Goal: Task Accomplishment & Management: Use online tool/utility

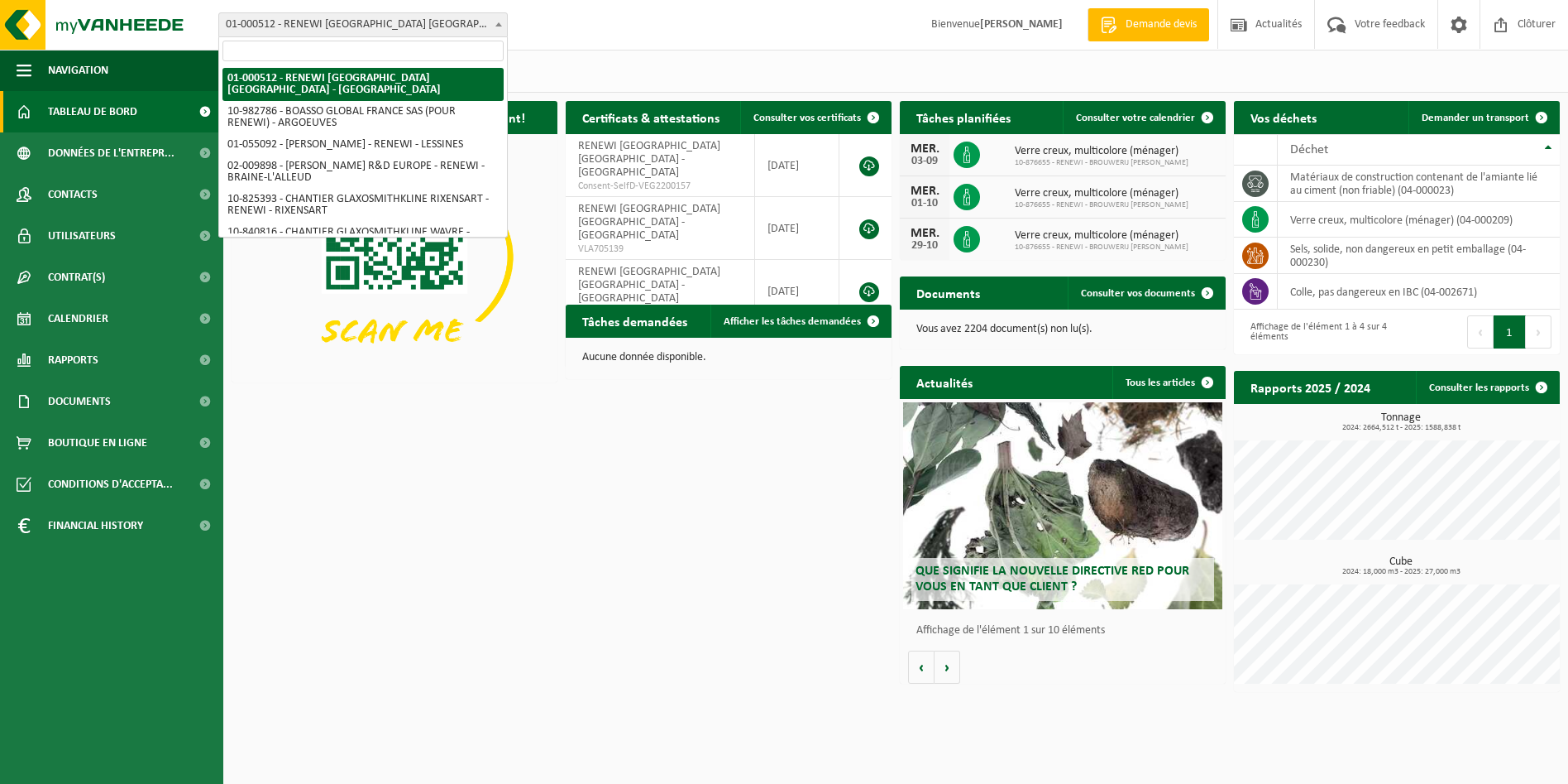
click at [345, 20] on span "01-000512 - RENEWI [GEOGRAPHIC_DATA] [GEOGRAPHIC_DATA] - [GEOGRAPHIC_DATA]" at bounding box center [363, 24] width 288 height 24
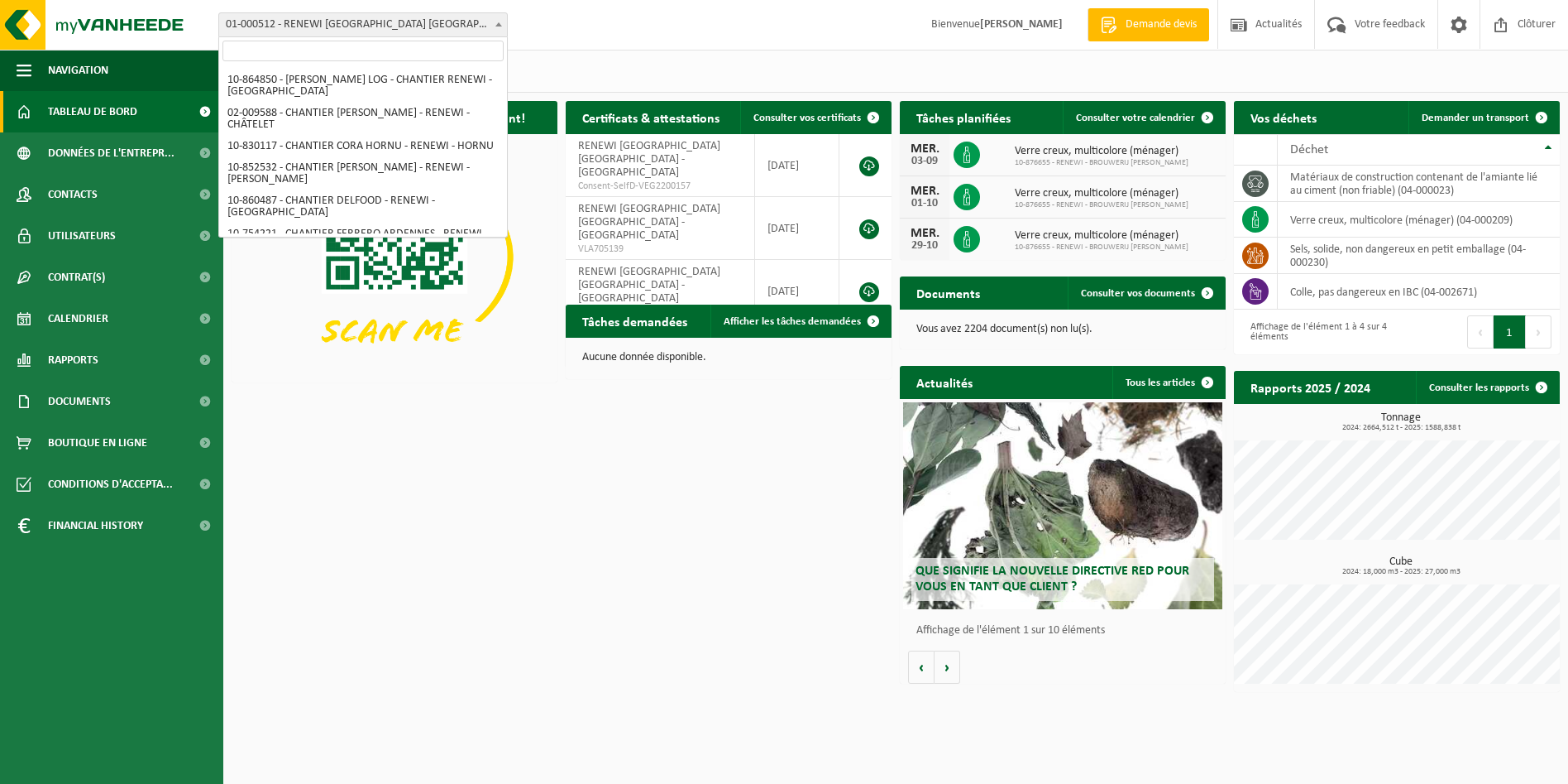
scroll to position [662, 0]
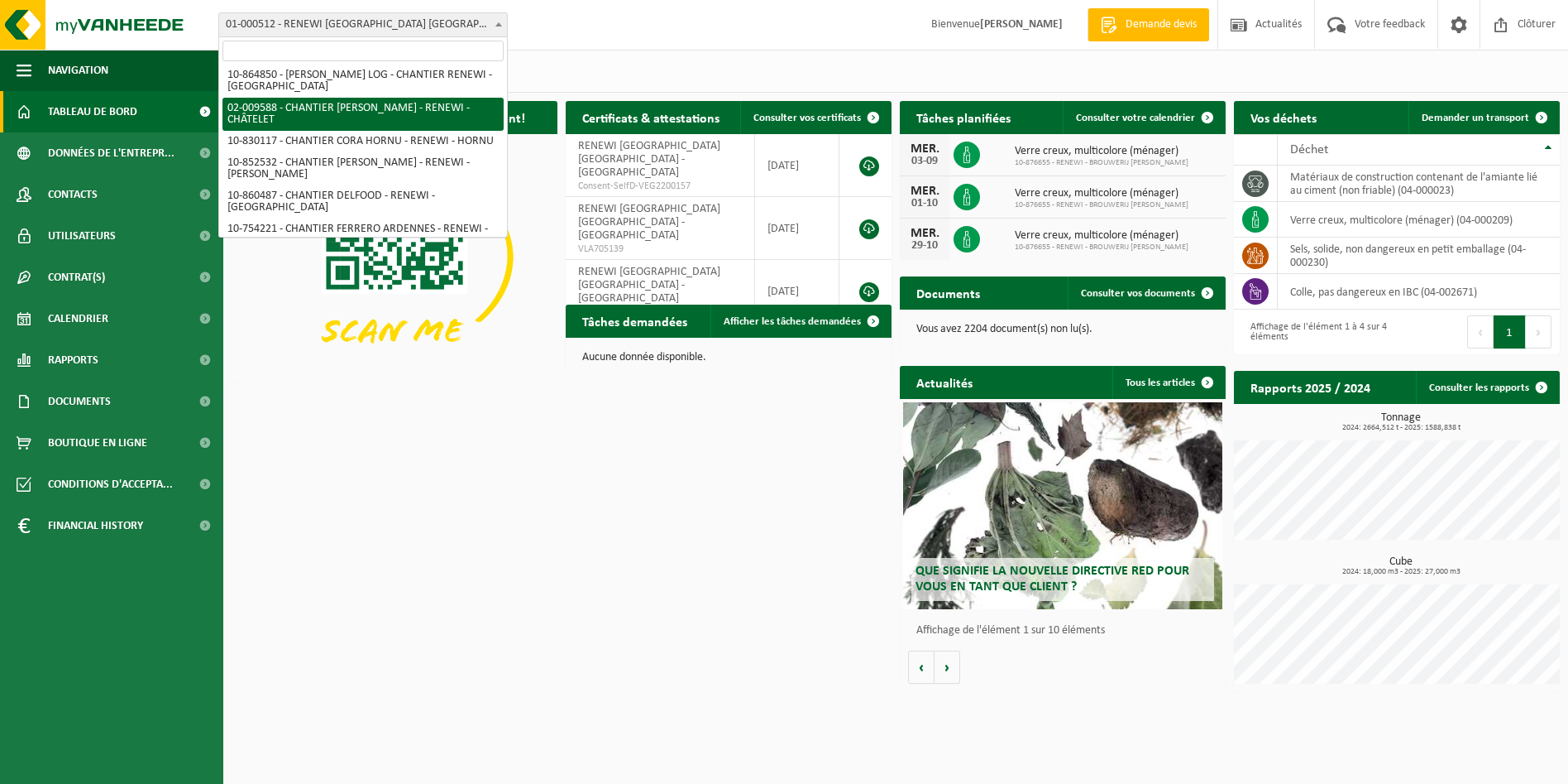
click at [336, 22] on span "01-000512 - RENEWI [GEOGRAPHIC_DATA] [GEOGRAPHIC_DATA] - [GEOGRAPHIC_DATA]" at bounding box center [363, 24] width 288 height 24
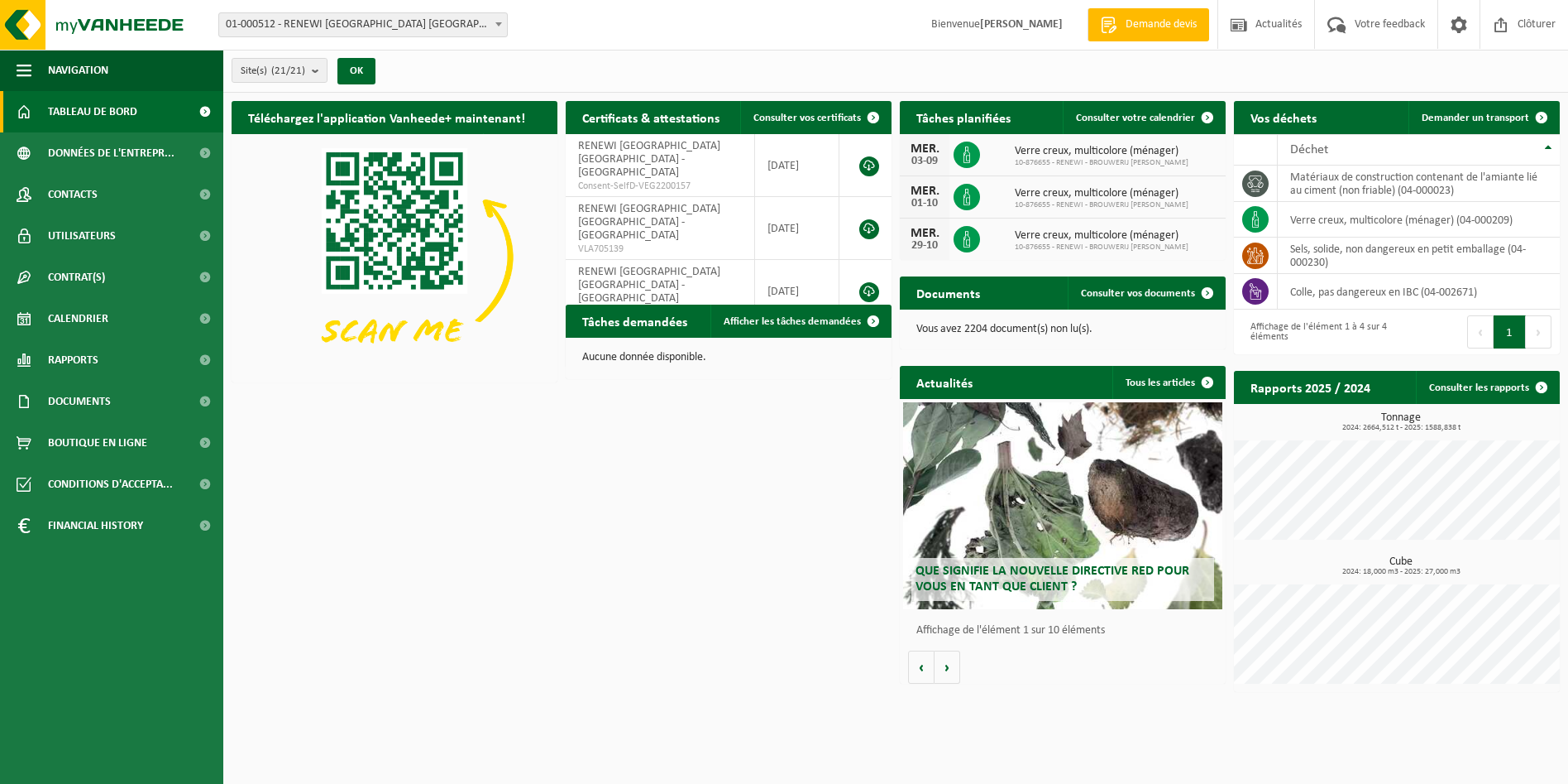
click at [336, 22] on span "01-000512 - RENEWI [GEOGRAPHIC_DATA] [GEOGRAPHIC_DATA] - [GEOGRAPHIC_DATA]" at bounding box center [363, 24] width 288 height 24
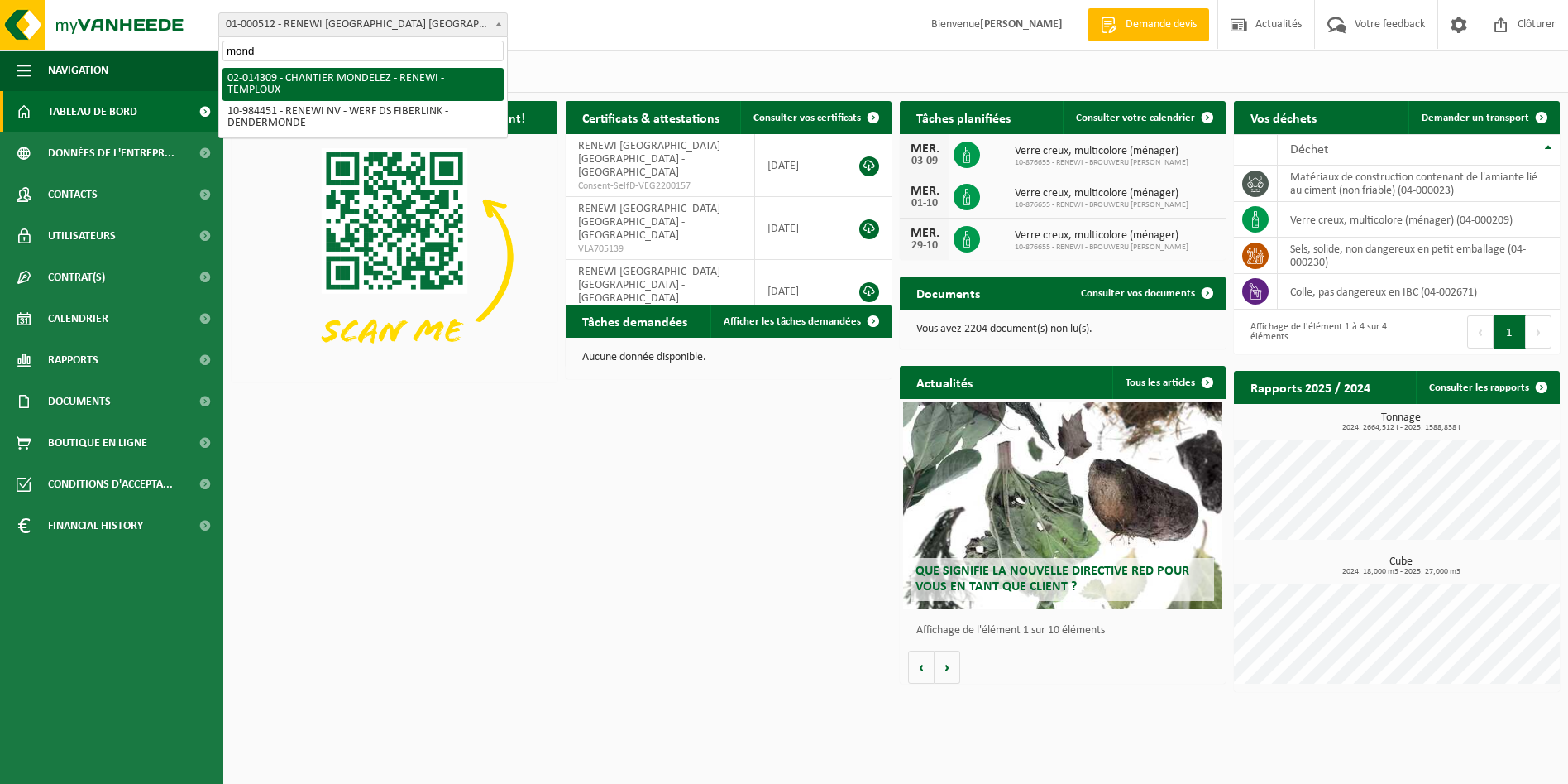
type input "mond"
select select "30300"
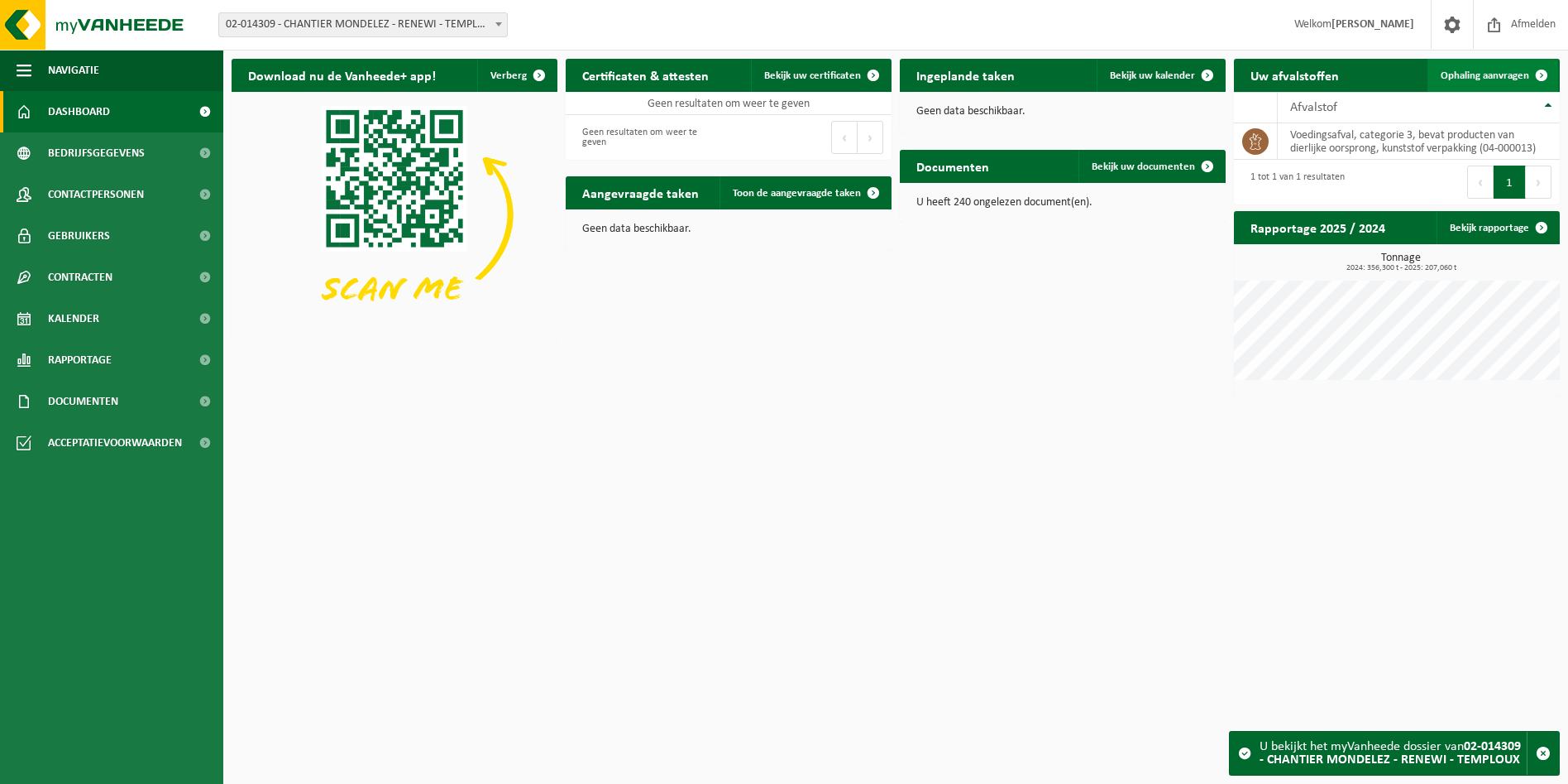
click at [1483, 79] on span "Ophaling aanvragen" at bounding box center [1485, 76] width 89 height 10
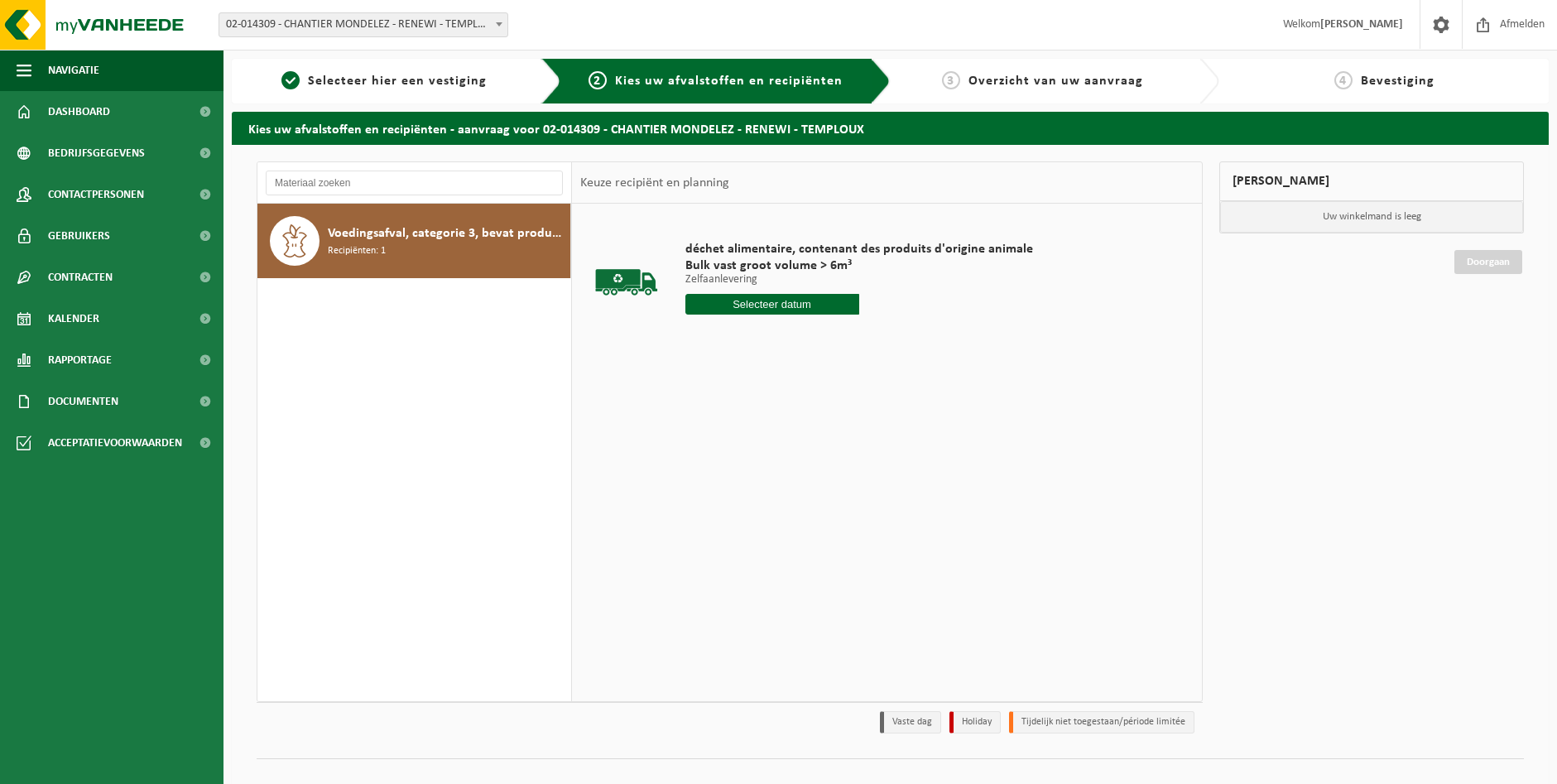
click at [447, 228] on span "Voedingsafval, categorie 3, bevat producten van dierlijke oorsprong, kunststof …" at bounding box center [447, 233] width 238 height 20
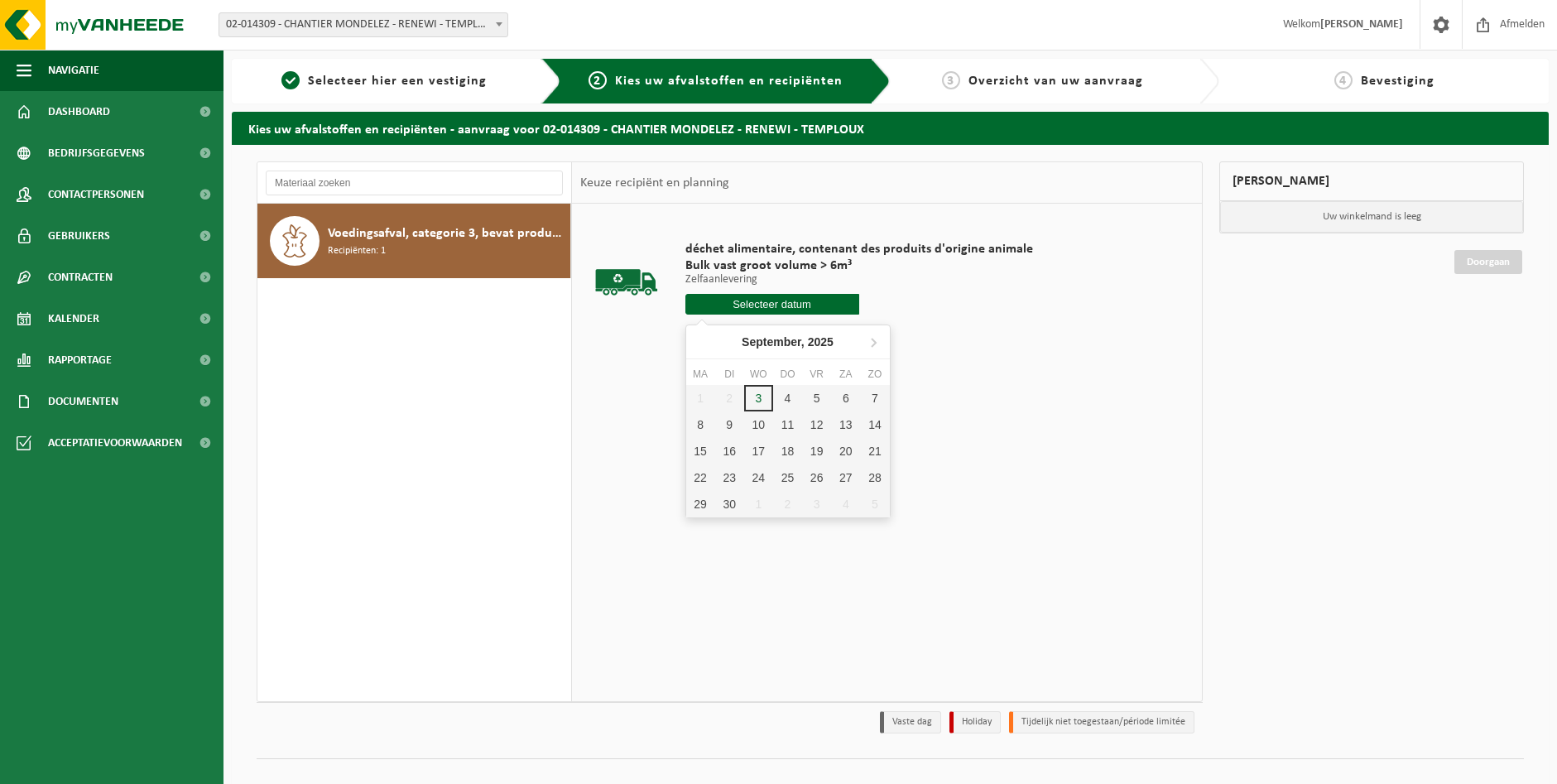
click at [764, 304] on input "text" at bounding box center [772, 304] width 174 height 21
click at [782, 399] on div "4" at bounding box center [787, 398] width 29 height 26
type input "Van 2025-09-04"
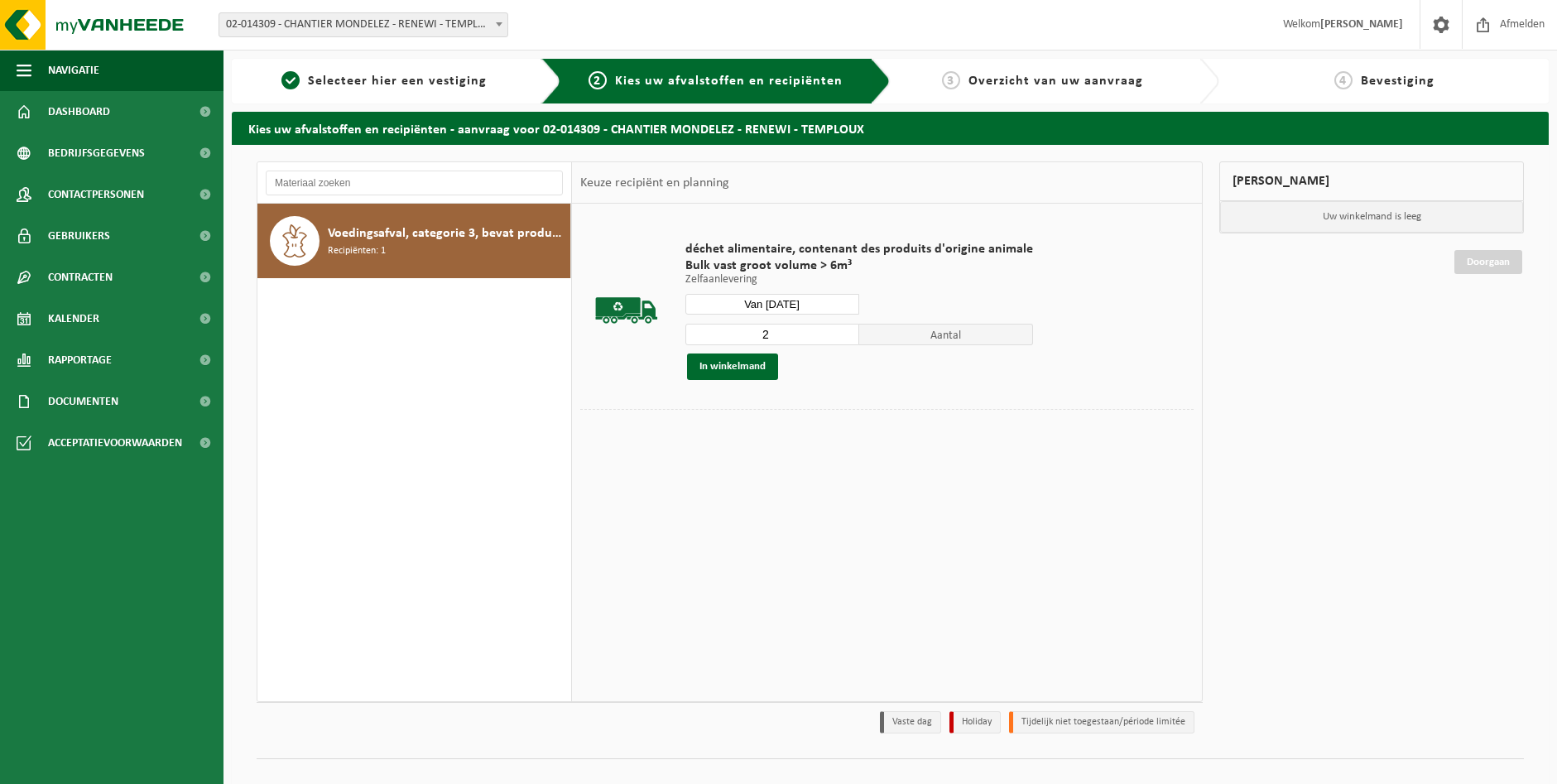
type input "2"
click at [840, 331] on input "2" at bounding box center [772, 334] width 174 height 22
click at [768, 365] on button "In winkelmand" at bounding box center [733, 366] width 91 height 26
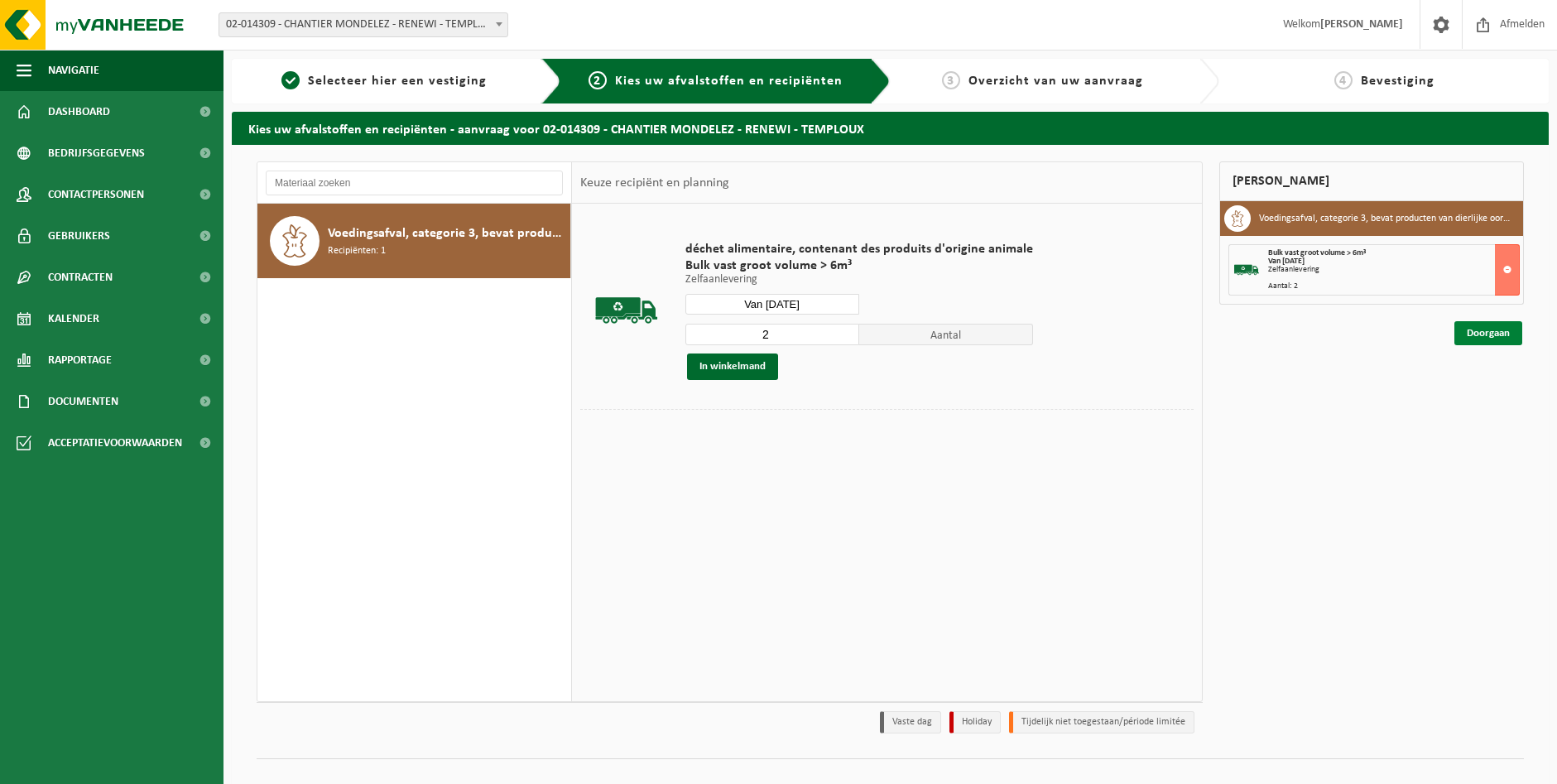
click at [1491, 333] on link "Doorgaan" at bounding box center [1488, 333] width 68 height 24
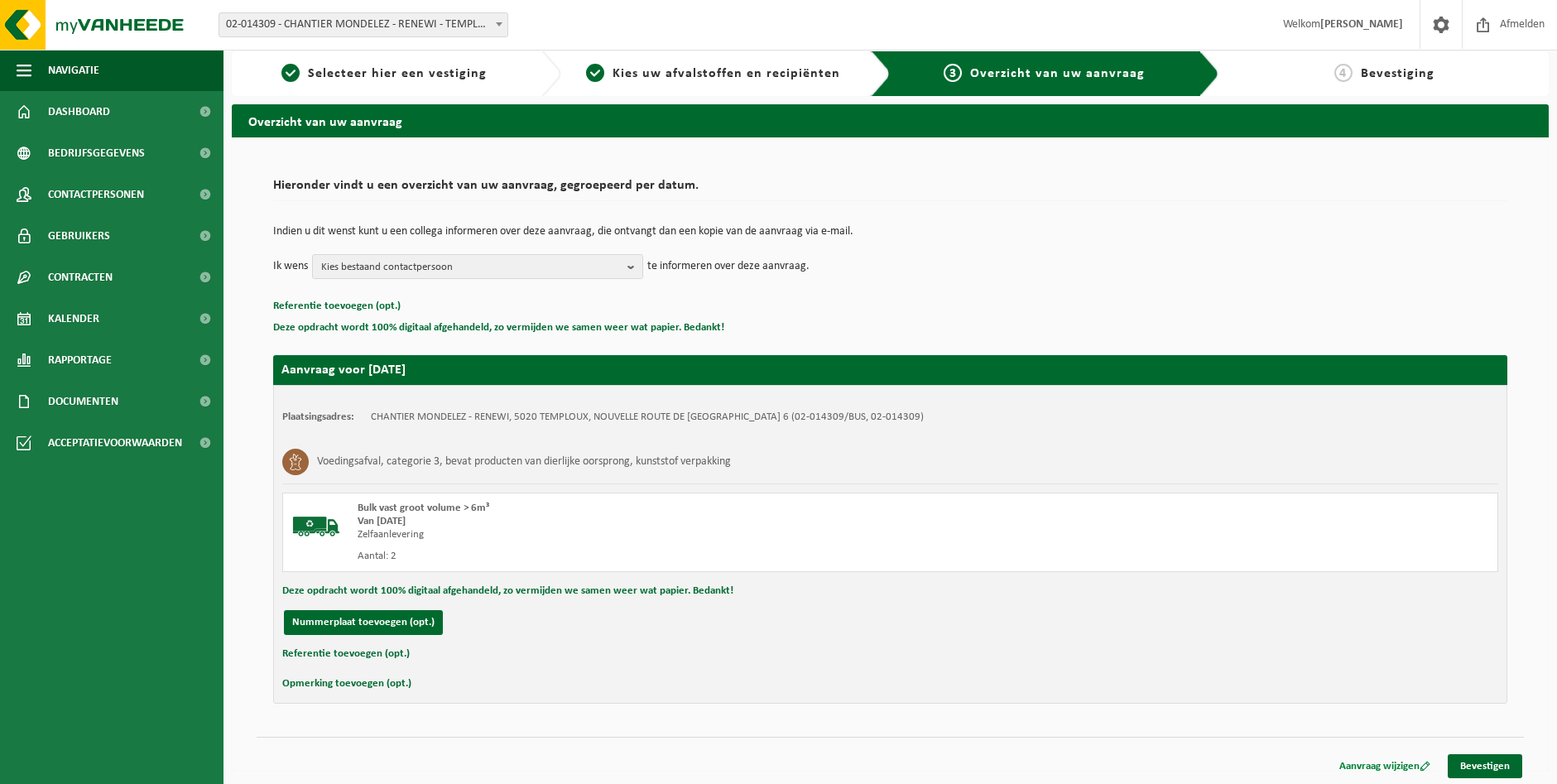
scroll to position [10, 0]
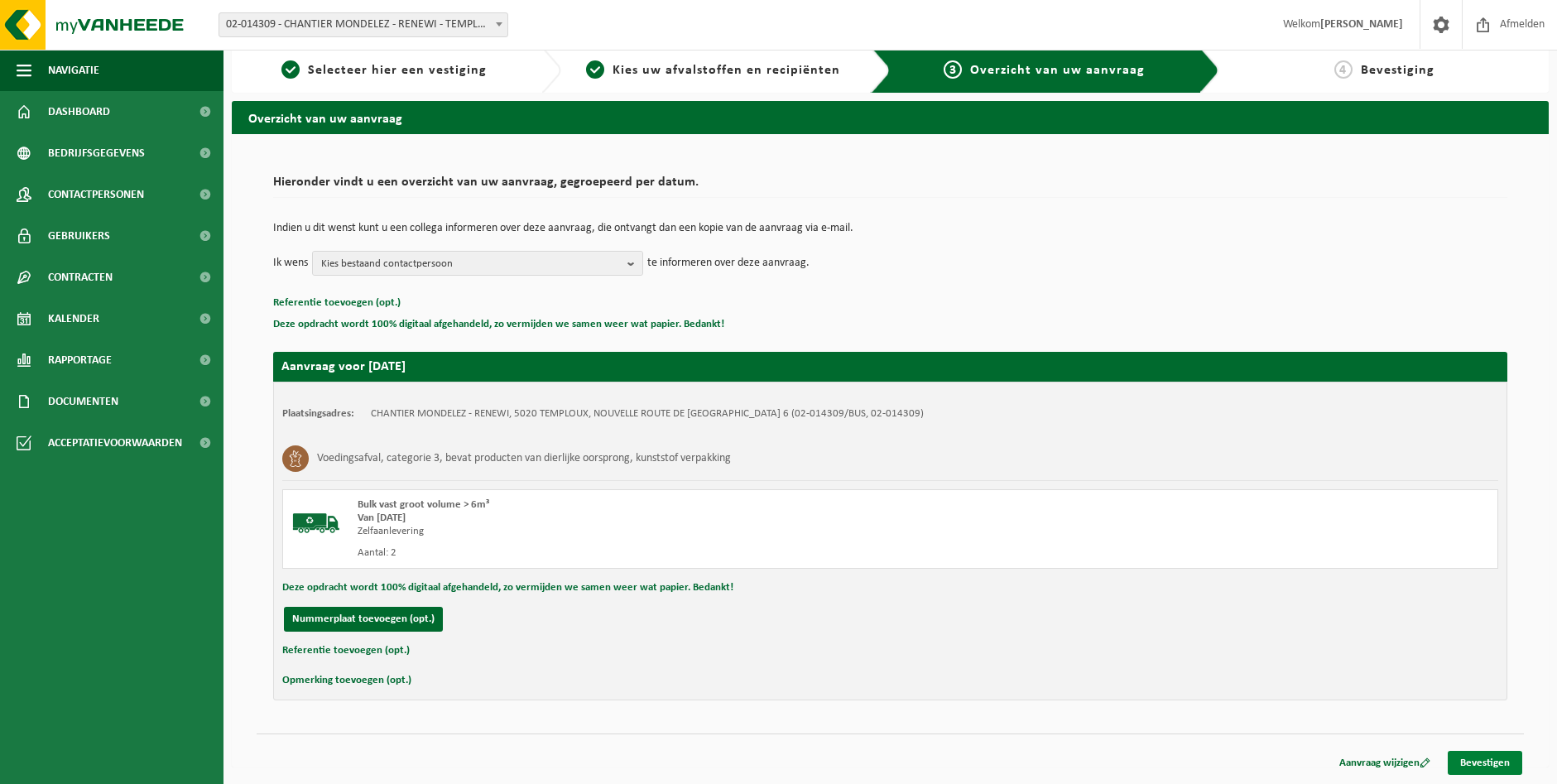
click at [1454, 760] on link "Bevestigen" at bounding box center [1485, 763] width 74 height 24
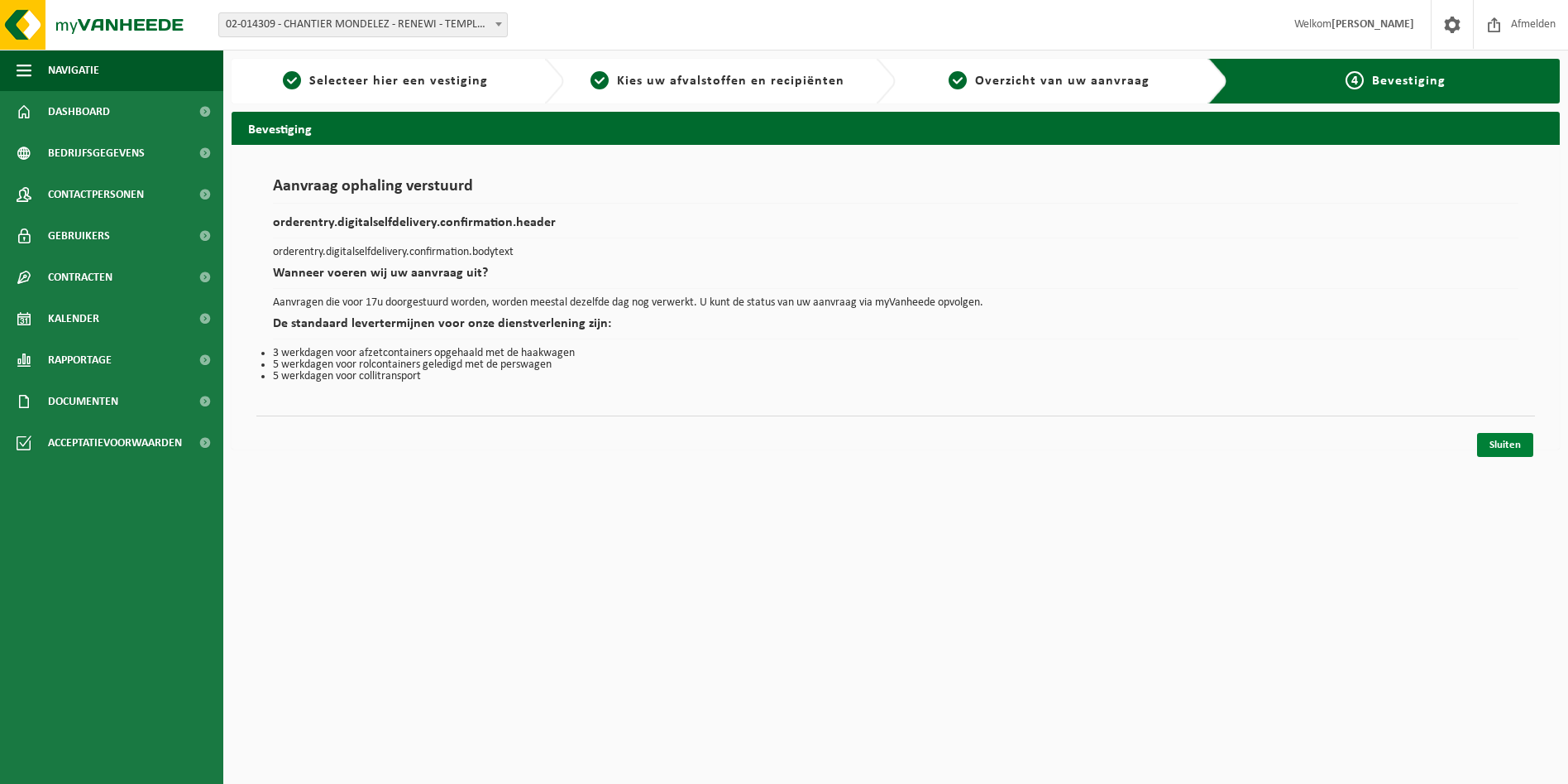
click at [1497, 447] on link "Sluiten" at bounding box center [1505, 445] width 57 height 24
